Goal: Information Seeking & Learning: Compare options

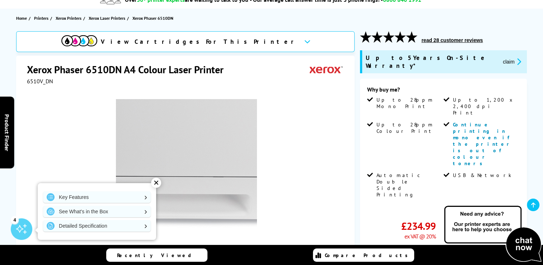
scroll to position [66, 0]
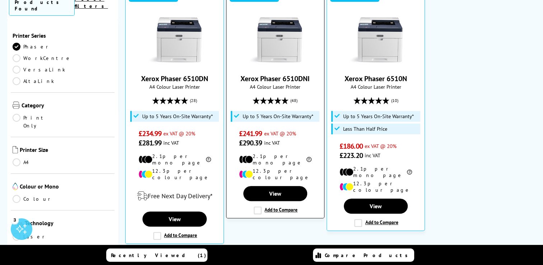
click at [287, 78] on link "Xerox Phaser 6510DNI" at bounding box center [275, 78] width 69 height 9
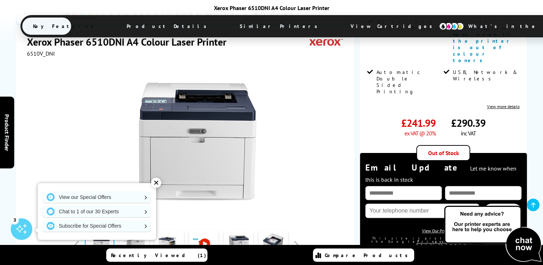
scroll to position [174, 0]
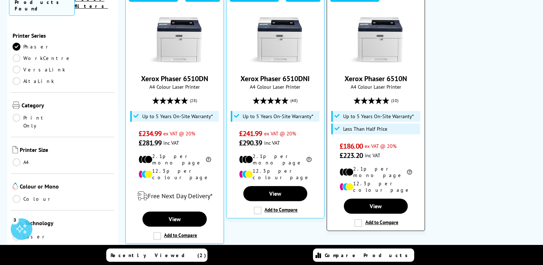
click at [383, 81] on link "Xerox Phaser 6510N" at bounding box center [376, 78] width 62 height 9
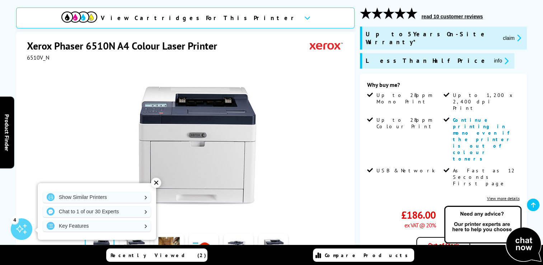
scroll to position [94, 0]
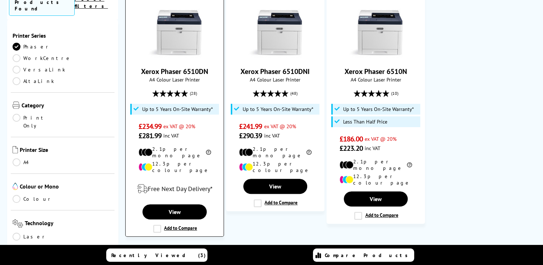
scroll to position [179, 0]
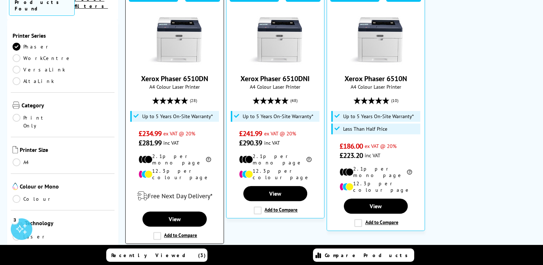
click at [188, 78] on link "Xerox Phaser 6510DN" at bounding box center [174, 78] width 67 height 9
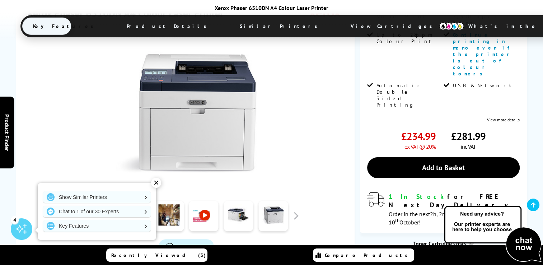
scroll to position [159, 0]
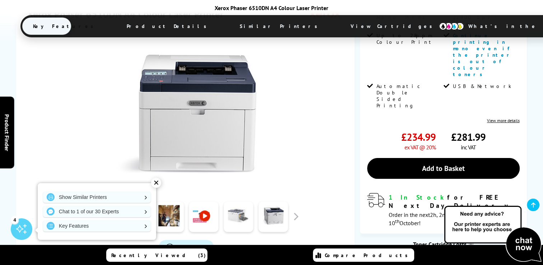
click at [234, 202] on link at bounding box center [238, 217] width 29 height 31
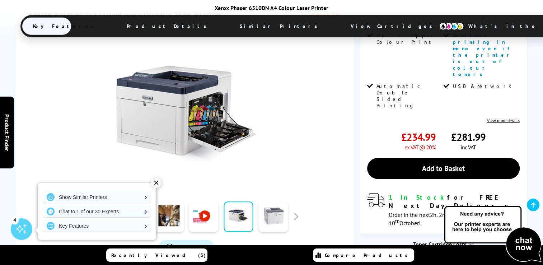
click at [270, 202] on link at bounding box center [273, 217] width 29 height 31
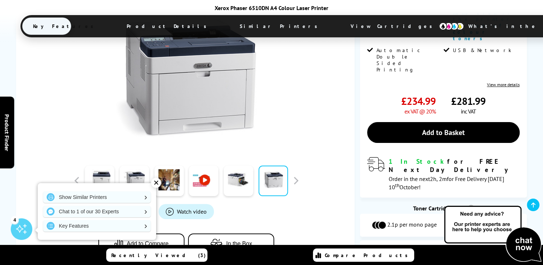
scroll to position [198, 0]
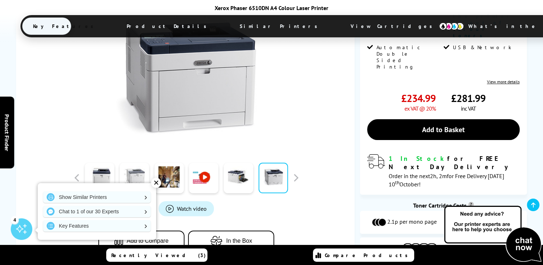
click at [134, 163] on link at bounding box center [134, 178] width 29 height 31
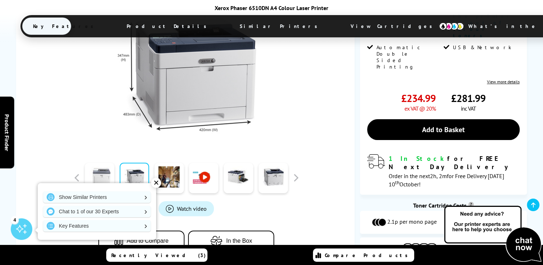
click at [97, 163] on link at bounding box center [99, 178] width 29 height 31
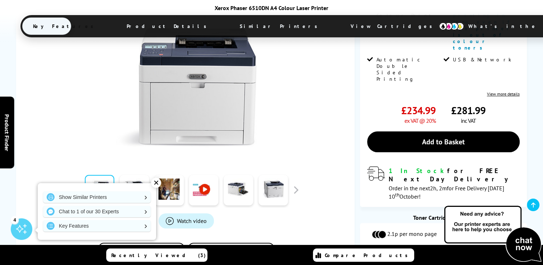
scroll to position [210, 0]
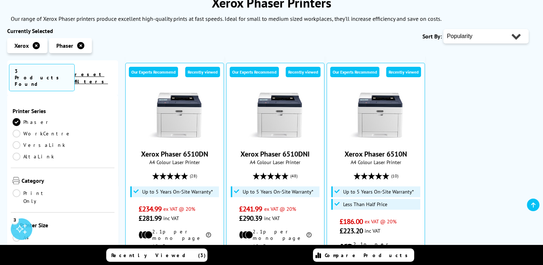
scroll to position [94, 0]
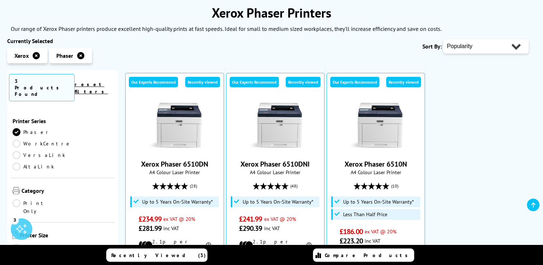
click at [16, 128] on link "Phaser" at bounding box center [38, 132] width 50 height 8
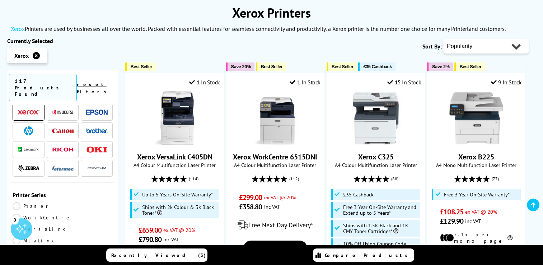
scroll to position [25, 0]
click at [24, 109] on img at bounding box center [29, 111] width 22 height 5
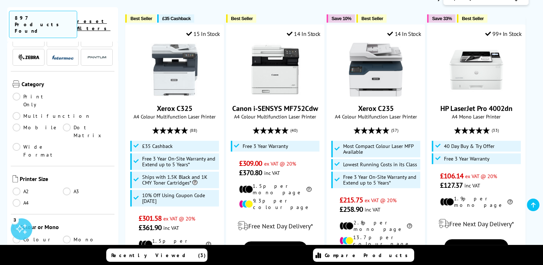
scroll to position [82, 0]
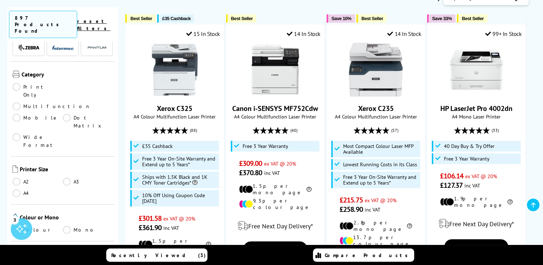
click at [18, 189] on link "A4" at bounding box center [38, 193] width 50 height 8
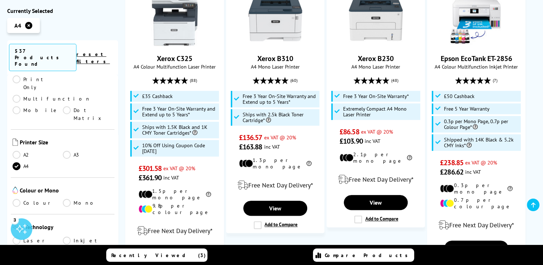
scroll to position [124, 0]
click at [21, 198] on link "Colour" at bounding box center [38, 202] width 50 height 8
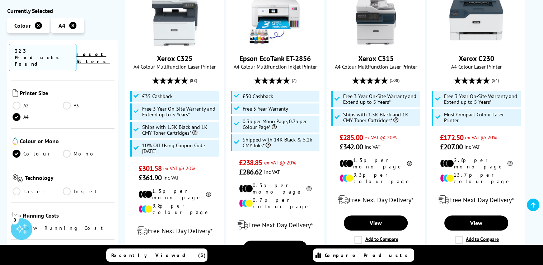
scroll to position [147, 0]
click at [16, 186] on link "Laser" at bounding box center [38, 190] width 50 height 8
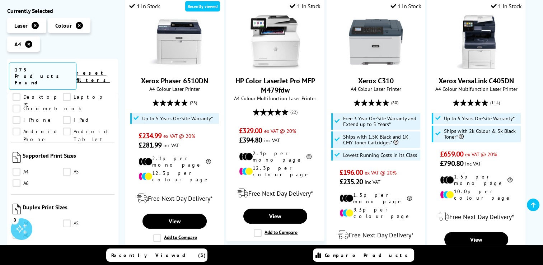
scroll to position [692, 0]
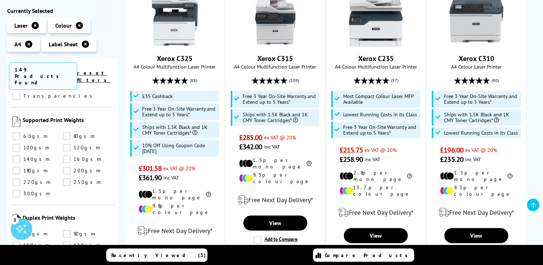
scroll to position [876, 0]
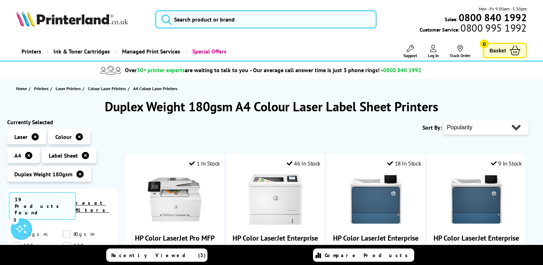
click at [460, 129] on select "Popularity Rating Price - Low to High Price - High to Low Running Costs - Low t…" at bounding box center [486, 127] width 85 height 14
select select "Price Ascending"
click at [444, 120] on select "Popularity Rating Price - Low to High Price - High to Low Running Costs - Low t…" at bounding box center [486, 127] width 85 height 14
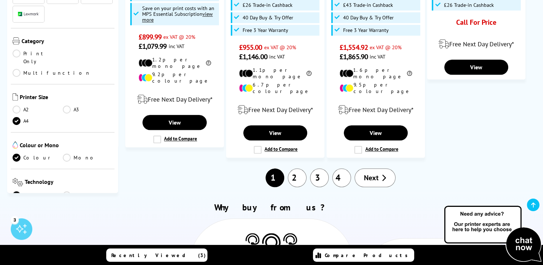
scroll to position [831, 0]
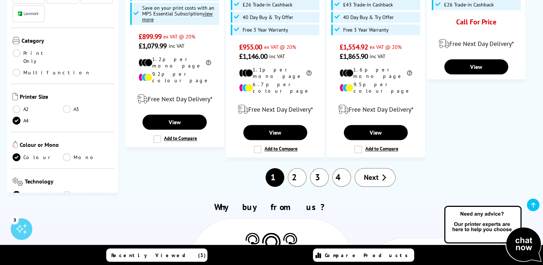
click at [301, 168] on link "2" at bounding box center [297, 177] width 19 height 19
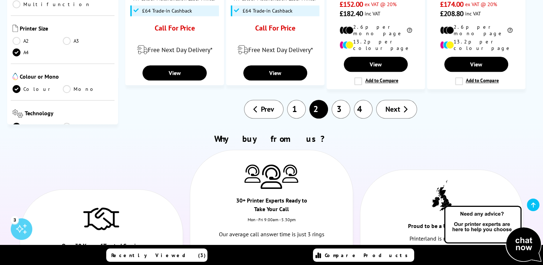
scroll to position [776, 0]
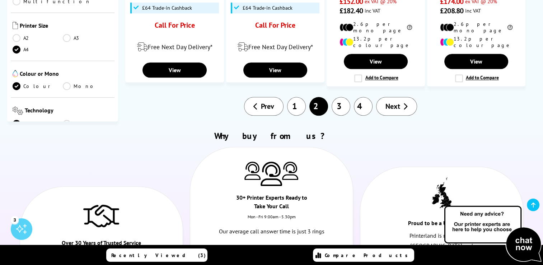
click at [342, 97] on link "3" at bounding box center [341, 106] width 19 height 19
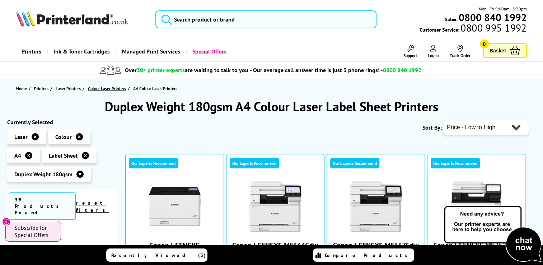
click at [109, 91] on span "Colour Laser Printers" at bounding box center [107, 89] width 38 height 8
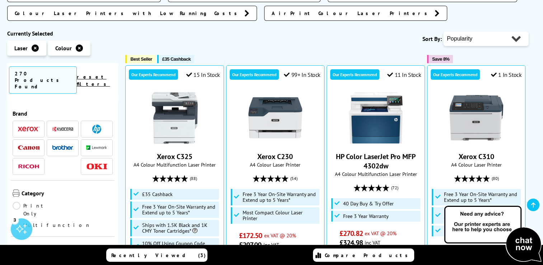
scroll to position [190, 0]
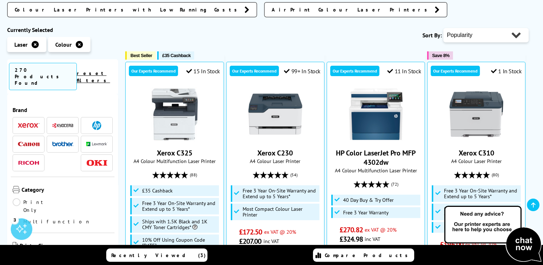
click at [27, 123] on img at bounding box center [29, 125] width 22 height 5
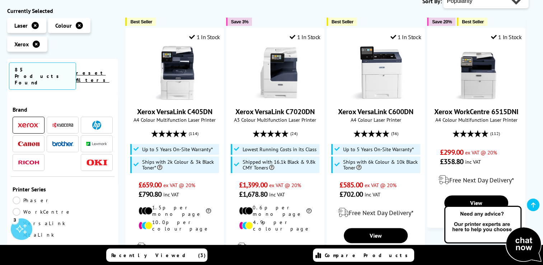
scroll to position [7, 0]
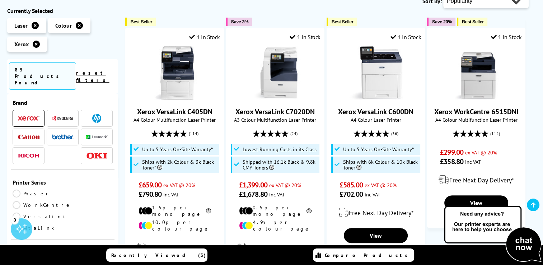
click at [17, 190] on link "Phaser" at bounding box center [38, 194] width 50 height 8
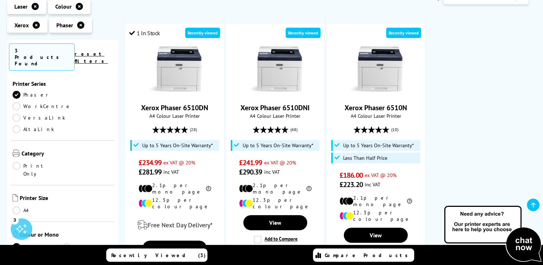
scroll to position [131, 0]
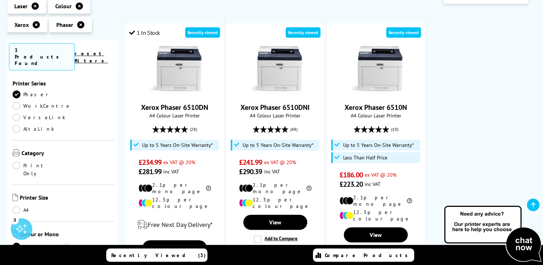
click at [18, 91] on link "Phaser" at bounding box center [38, 95] width 50 height 8
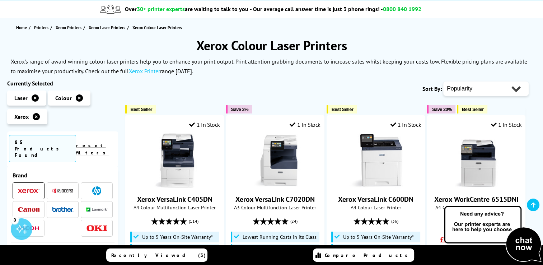
scroll to position [50, 0]
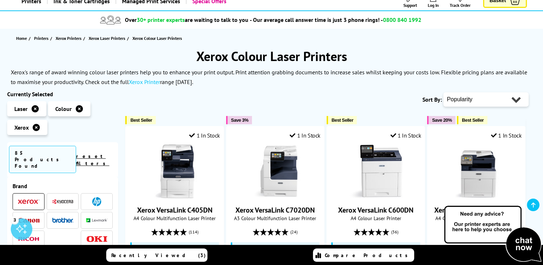
click at [468, 98] on select "Popularity Rating Price - Low to High Price - High to Low Running Costs - Low t…" at bounding box center [486, 99] width 85 height 14
select select "Price Ascending"
click at [444, 92] on select "Popularity Rating Price - Low to High Price - High to Low Running Costs - Low t…" at bounding box center [486, 99] width 85 height 14
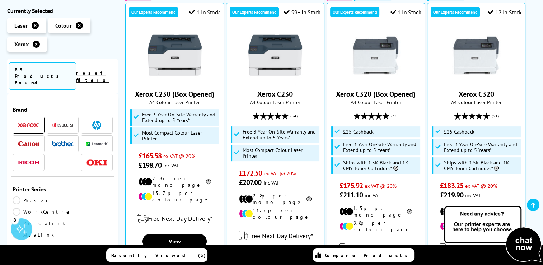
scroll to position [187, 0]
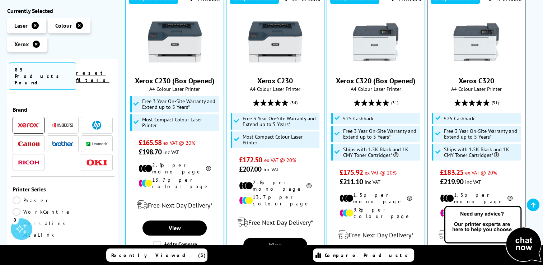
click at [471, 78] on link "Xerox C320" at bounding box center [477, 80] width 36 height 9
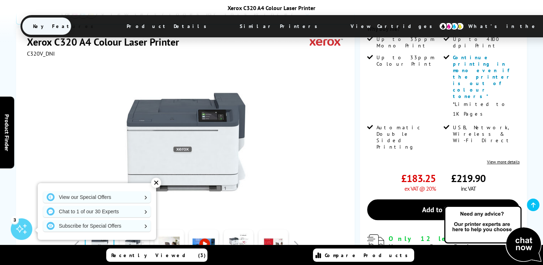
scroll to position [192, 0]
click at [241, 230] on link at bounding box center [238, 245] width 29 height 31
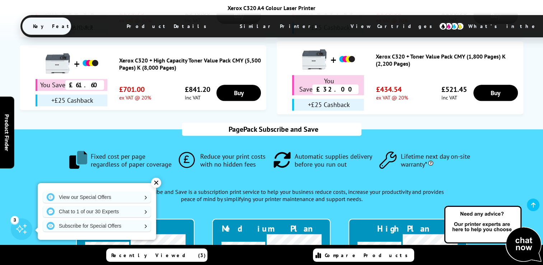
scroll to position [650, 0]
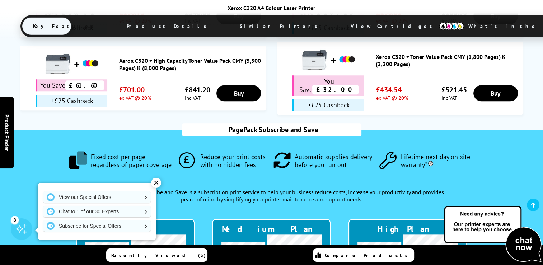
click at [154, 183] on div "✕" at bounding box center [156, 183] width 10 height 10
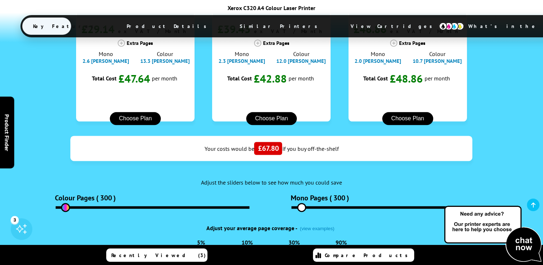
scroll to position [889, 0]
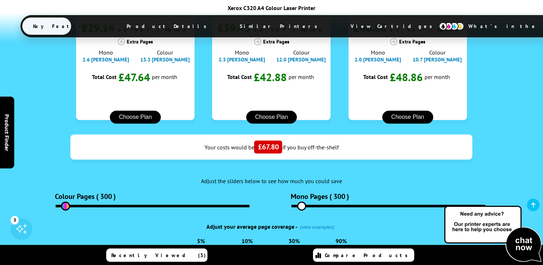
click at [293, 261] on input "30%" at bounding box center [294, 263] width 5 height 5
radio input "true"
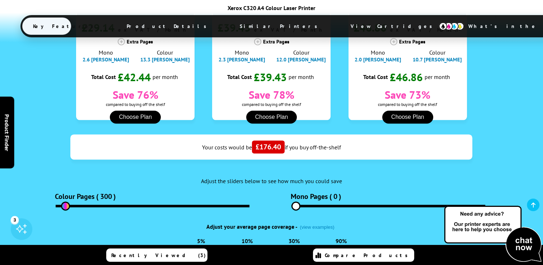
drag, startPoint x: 304, startPoint y: 110, endPoint x: 273, endPoint y: 111, distance: 30.5
type input "0"
click at [292, 205] on input "range" at bounding box center [389, 206] width 194 height 3
click at [104, 192] on label "300" at bounding box center [106, 196] width 12 height 9
click at [66, 205] on input "range" at bounding box center [153, 206] width 194 height 3
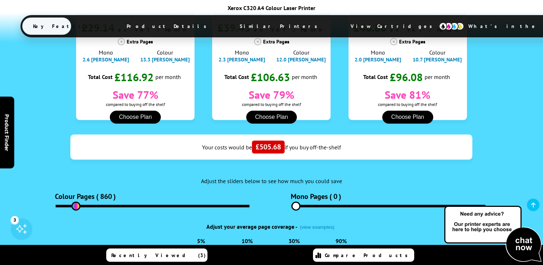
drag, startPoint x: 66, startPoint y: 111, endPoint x: 76, endPoint y: 110, distance: 10.2
click at [76, 205] on input "range" at bounding box center [153, 206] width 194 height 3
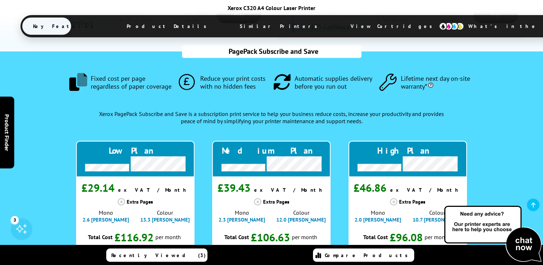
scroll to position [728, 0]
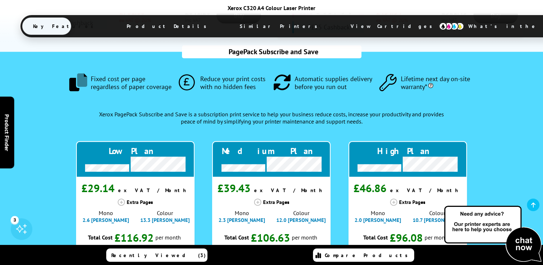
drag, startPoint x: 261, startPoint y: 213, endPoint x: 267, endPoint y: 212, distance: 5.5
drag, startPoint x: 267, startPoint y: 212, endPoint x: 262, endPoint y: 215, distance: 5.5
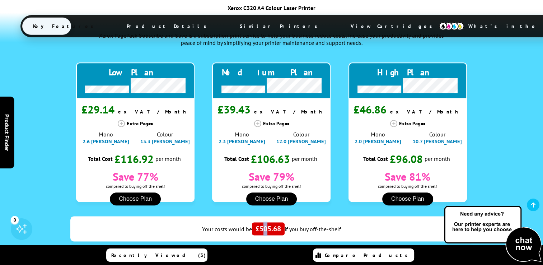
scroll to position [807, 0]
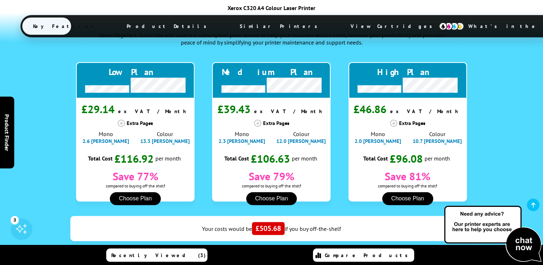
click at [222, 259] on div "Adjust the sliders below to see how much you could save" at bounding box center [271, 262] width 511 height 7
drag, startPoint x: 75, startPoint y: 191, endPoint x: 62, endPoint y: 195, distance: 14.2
type input "100"
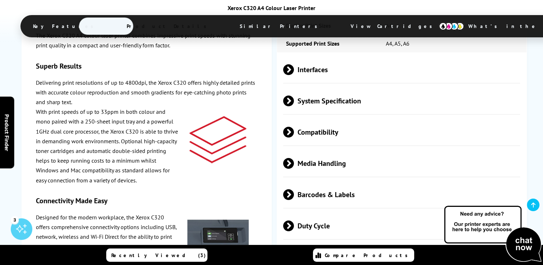
scroll to position [1899, 0]
drag, startPoint x: 189, startPoint y: 194, endPoint x: 323, endPoint y: 105, distance: 161.5
click at [323, 181] on span "Barcodes & Labels" at bounding box center [401, 194] width 237 height 27
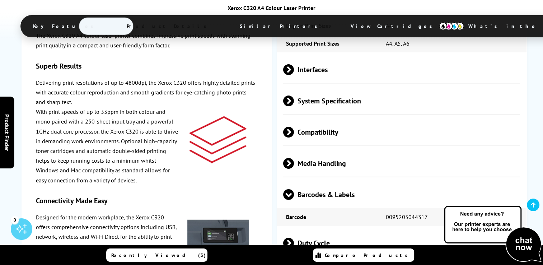
click at [288, 200] on span at bounding box center [288, 200] width 11 height 0
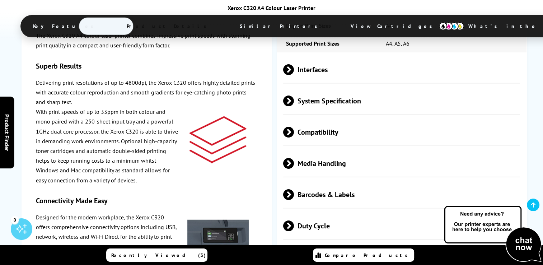
click at [294, 158] on span at bounding box center [294, 163] width 0 height 11
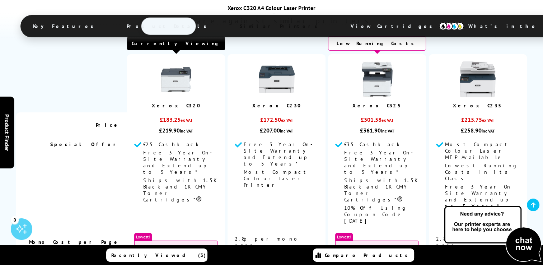
scroll to position [2715, 0]
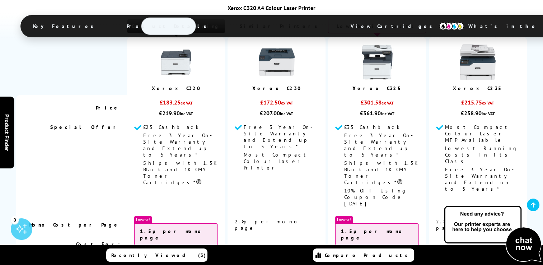
select select "2000"
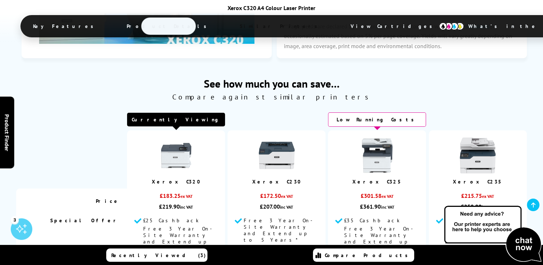
scroll to position [2628, 0]
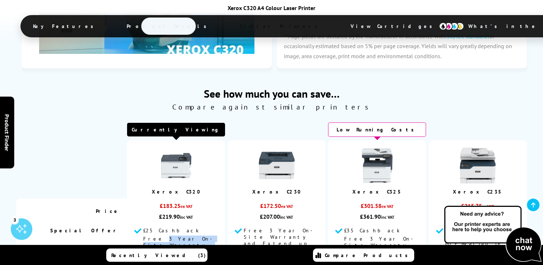
drag, startPoint x: 152, startPoint y: 160, endPoint x: 161, endPoint y: 166, distance: 10.9
click at [161, 236] on span "Free 3 Year On-Site Warranty and Extend up to 5 Years*" at bounding box center [177, 249] width 69 height 26
drag, startPoint x: 161, startPoint y: 166, endPoint x: 159, endPoint y: 180, distance: 13.4
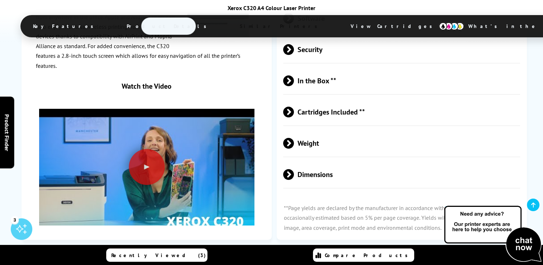
scroll to position [2455, 0]
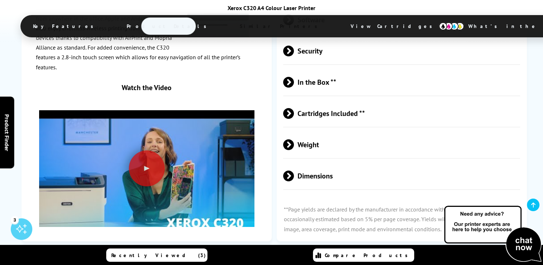
click at [371, 162] on span "Dimensions" at bounding box center [401, 175] width 237 height 27
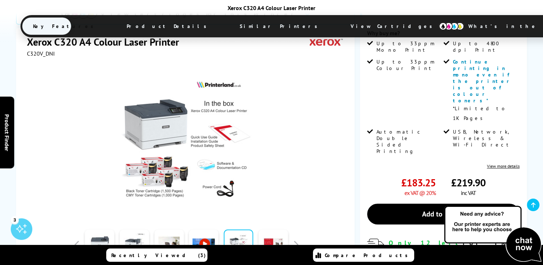
scroll to position [188, 0]
click at [98, 230] on link at bounding box center [99, 245] width 29 height 31
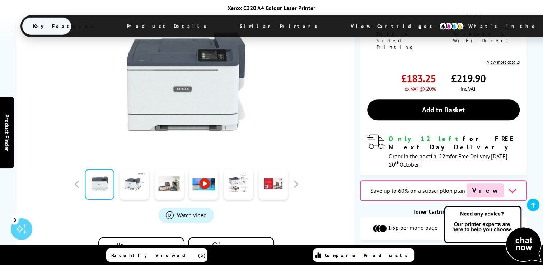
scroll to position [303, 0]
